Goal: Browse casually

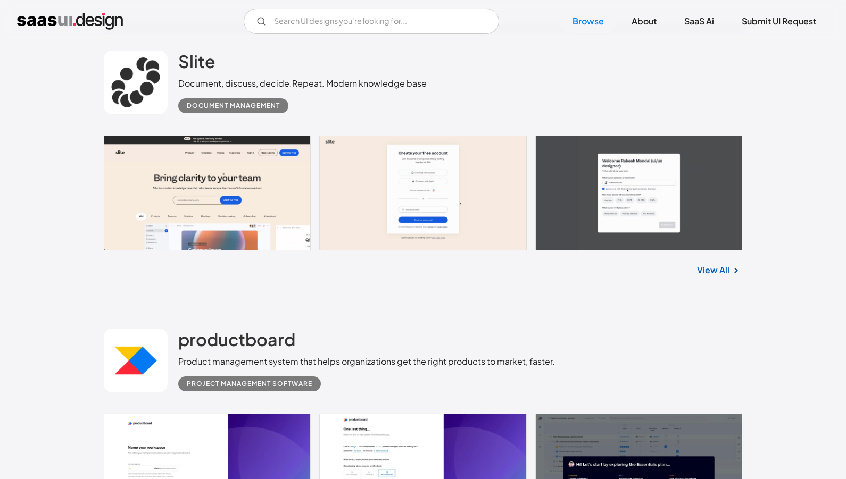
scroll to position [1175, 0]
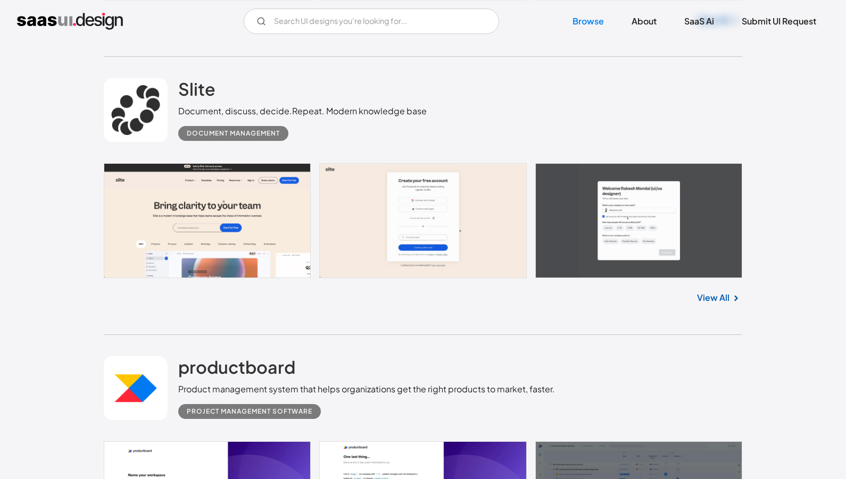
click at [264, 92] on div "Slite Document, discuss, decide.Repeat. Modern knowledge base Document Manageme…" at bounding box center [302, 109] width 248 height 63
click at [204, 96] on h2 "Slite" at bounding box center [196, 88] width 37 height 21
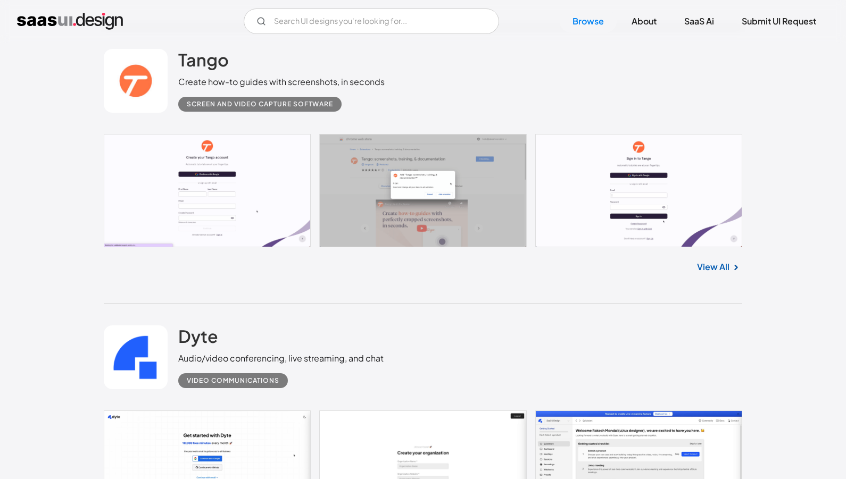
scroll to position [10855, 0]
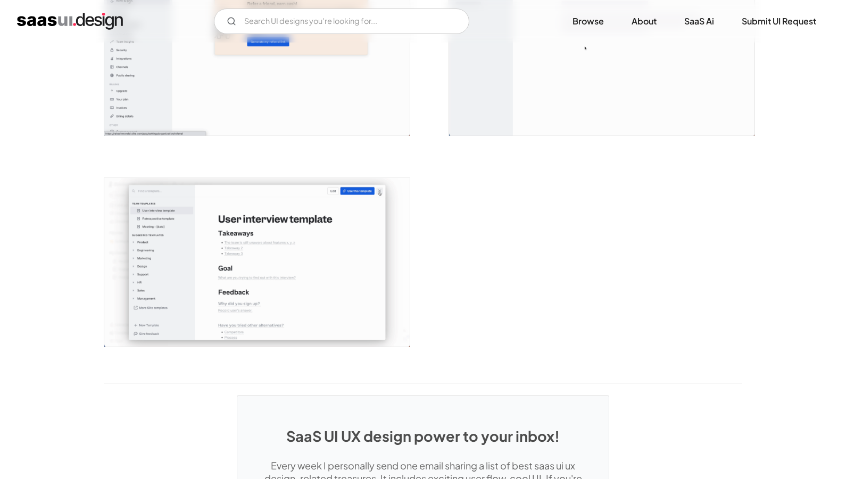
scroll to position [2452, 0]
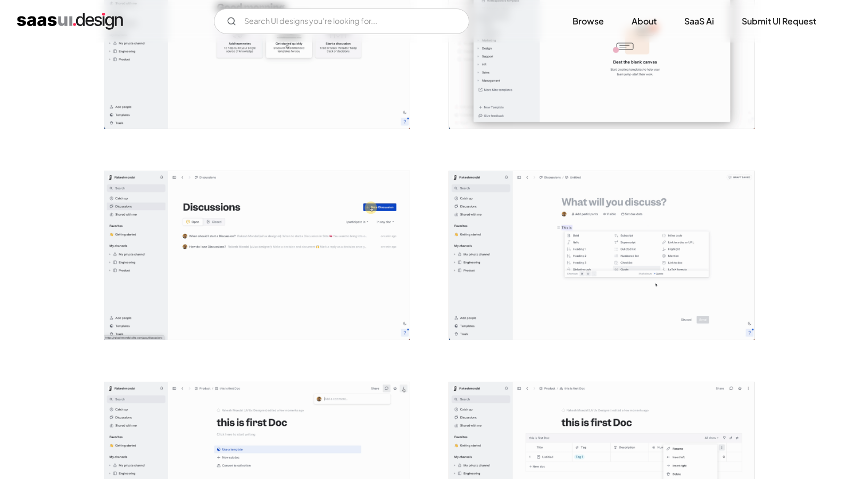
scroll to position [1132, 0]
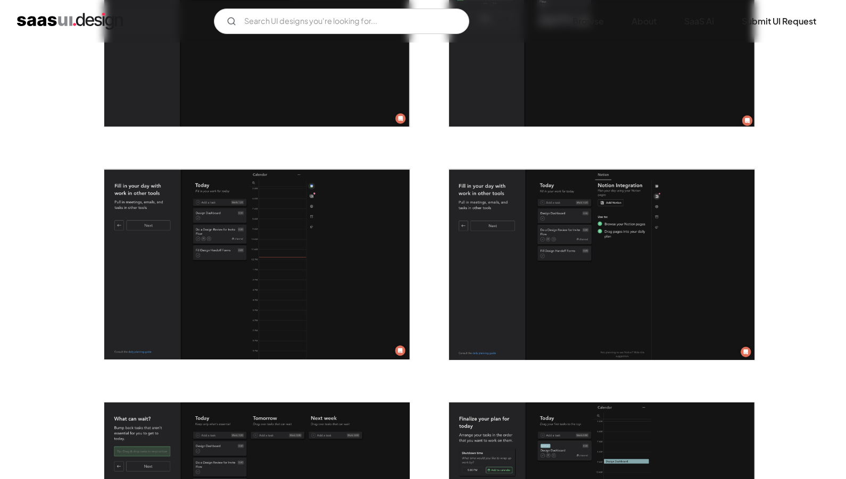
scroll to position [1481, 0]
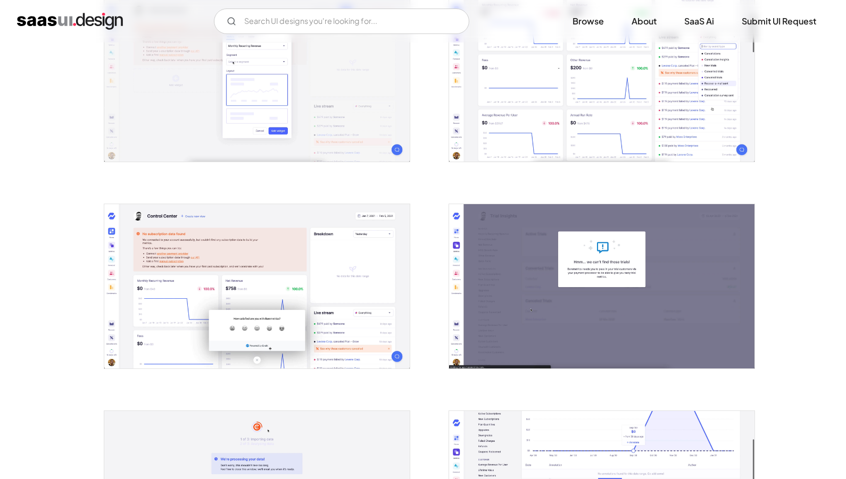
scroll to position [460, 0]
